Goal: Browse casually: Explore the website without a specific task or goal

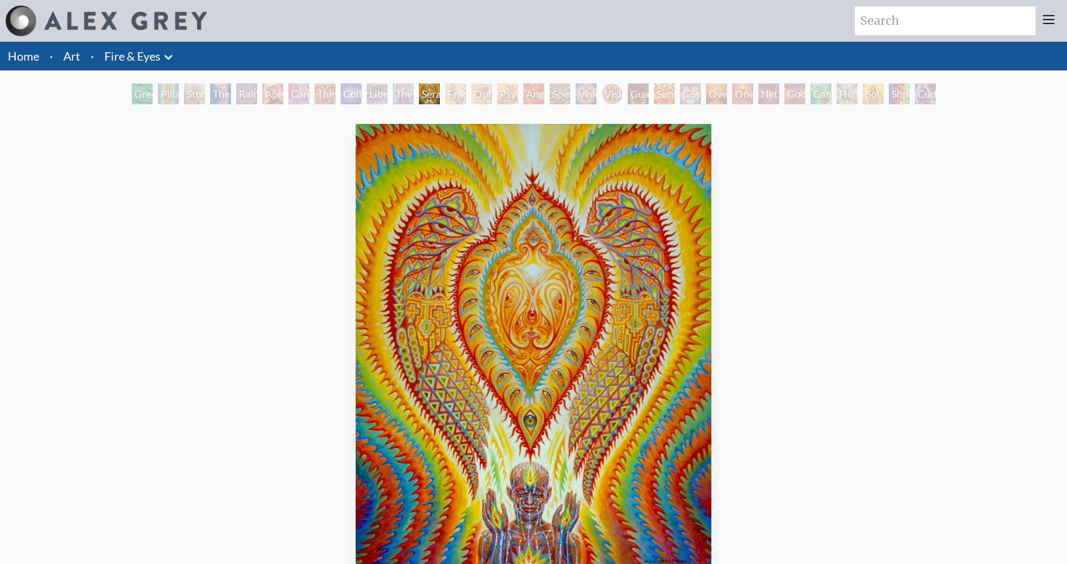
click at [472, 99] on div "Ophanic Eyelash" at bounding box center [481, 93] width 21 height 21
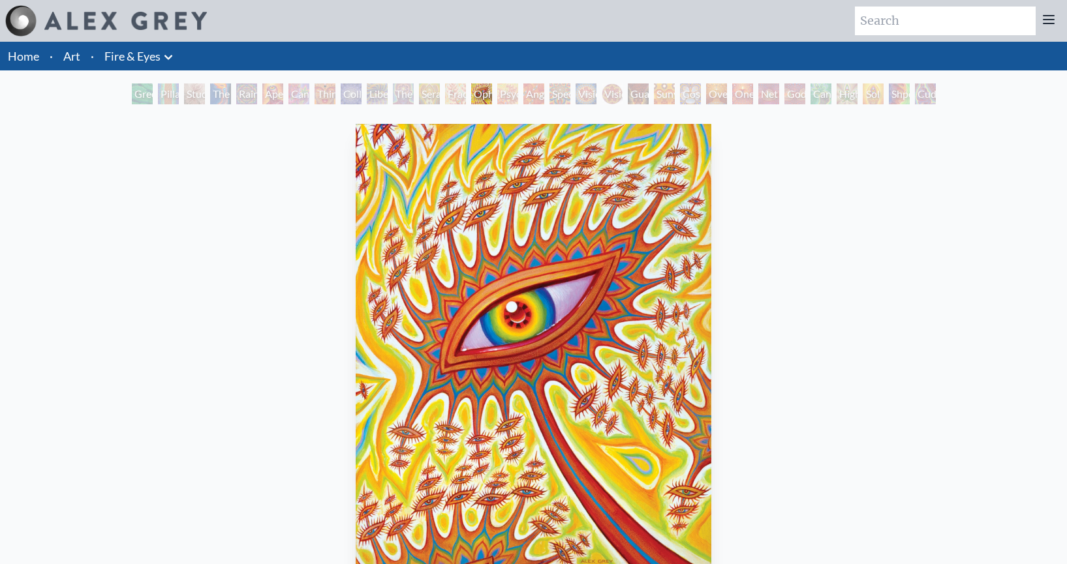
click at [501, 95] on div "Psychomicrograph of a Fractal Paisley Cherub Feather Tip" at bounding box center [507, 93] width 21 height 21
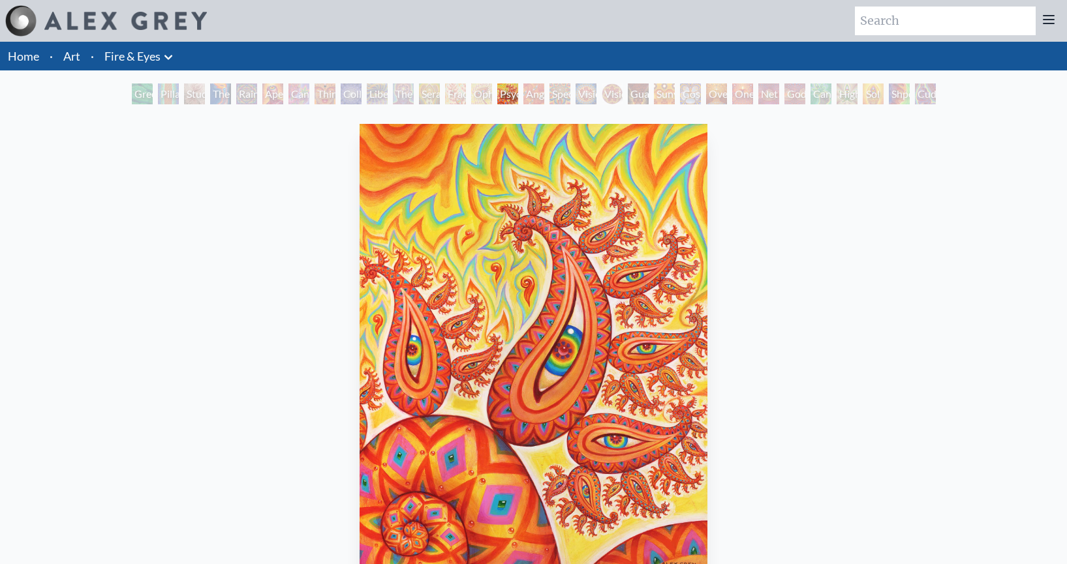
click at [508, 95] on div "Psychomicrograph of a Fractal Paisley Cherub Feather Tip" at bounding box center [507, 93] width 21 height 21
click at [518, 94] on div "Psychomicrograph of a Fractal Paisley Cherub Feather Tip" at bounding box center [507, 93] width 21 height 21
click at [518, 90] on div "Psychomicrograph of a Fractal Paisley Cherub Feather Tip" at bounding box center [507, 93] width 21 height 21
click at [654, 89] on div "Sunyata" at bounding box center [664, 93] width 21 height 21
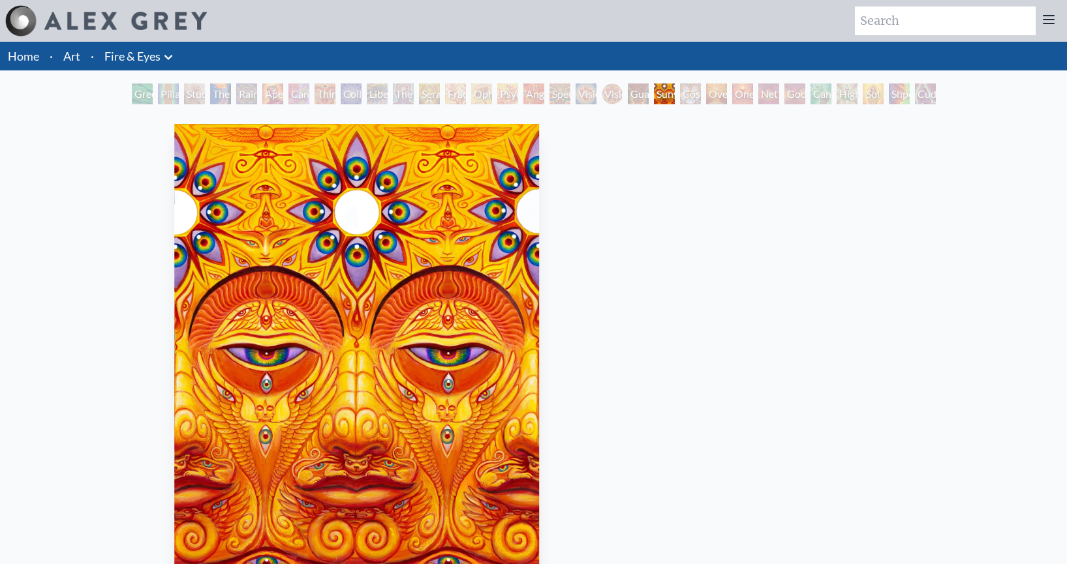
click at [402, 294] on img "21 / 31" at bounding box center [356, 349] width 365 height 451
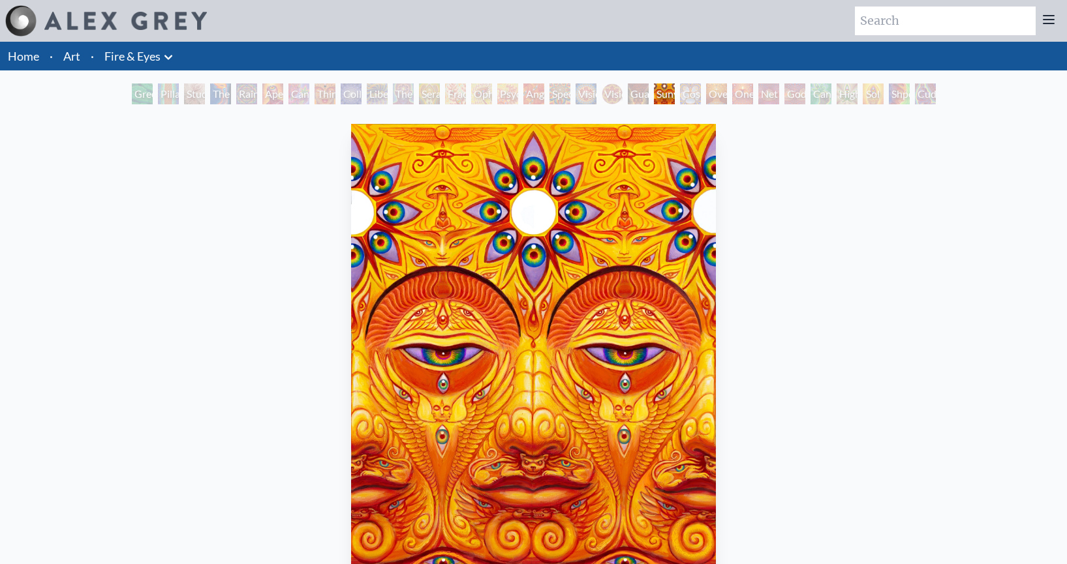
click at [427, 299] on img "21 / 31" at bounding box center [533, 349] width 365 height 451
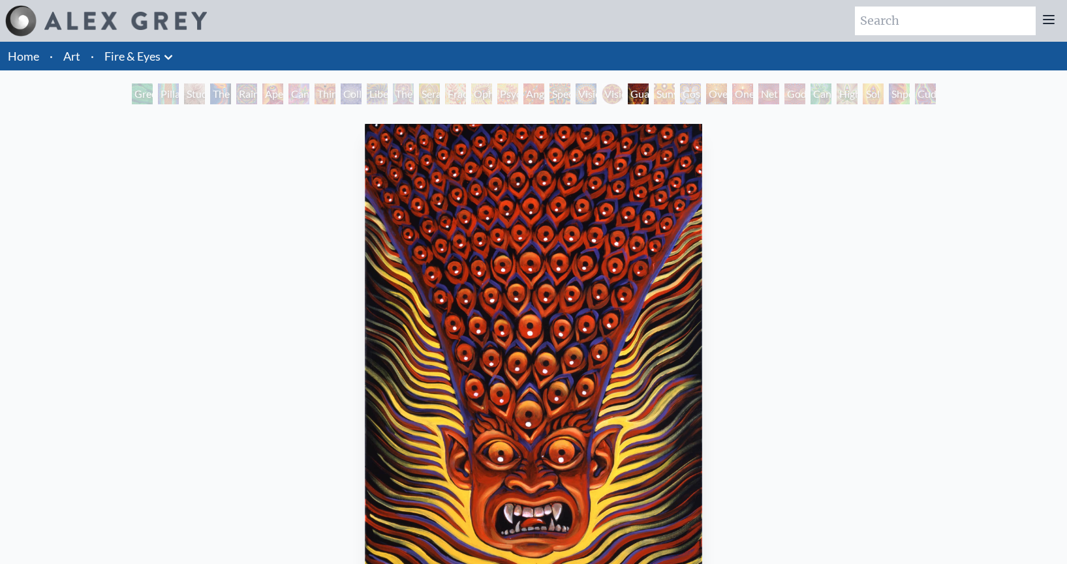
click at [427, 299] on img "20 / 31" at bounding box center [534, 349] width 338 height 451
